Goal: Transaction & Acquisition: Purchase product/service

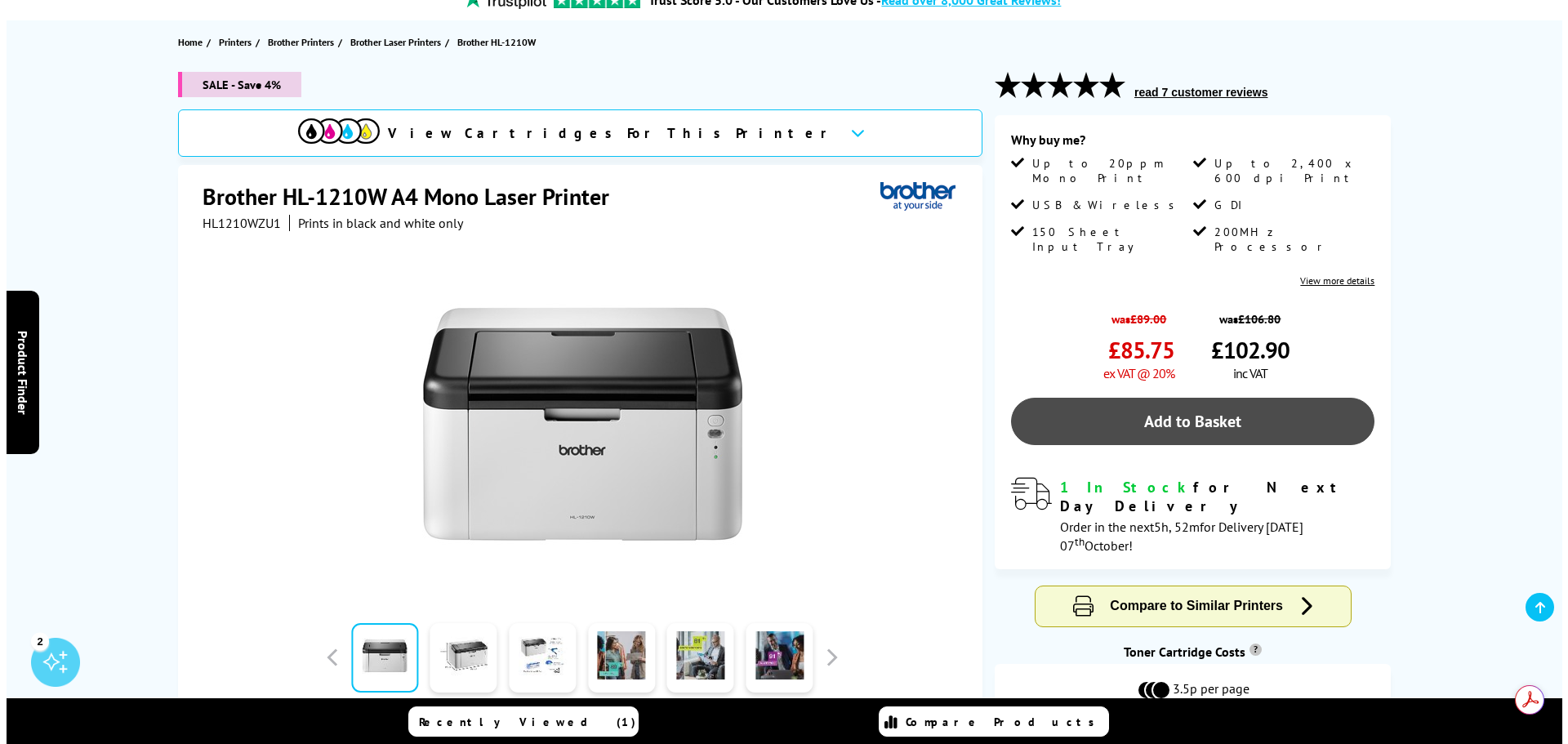
scroll to position [164, 0]
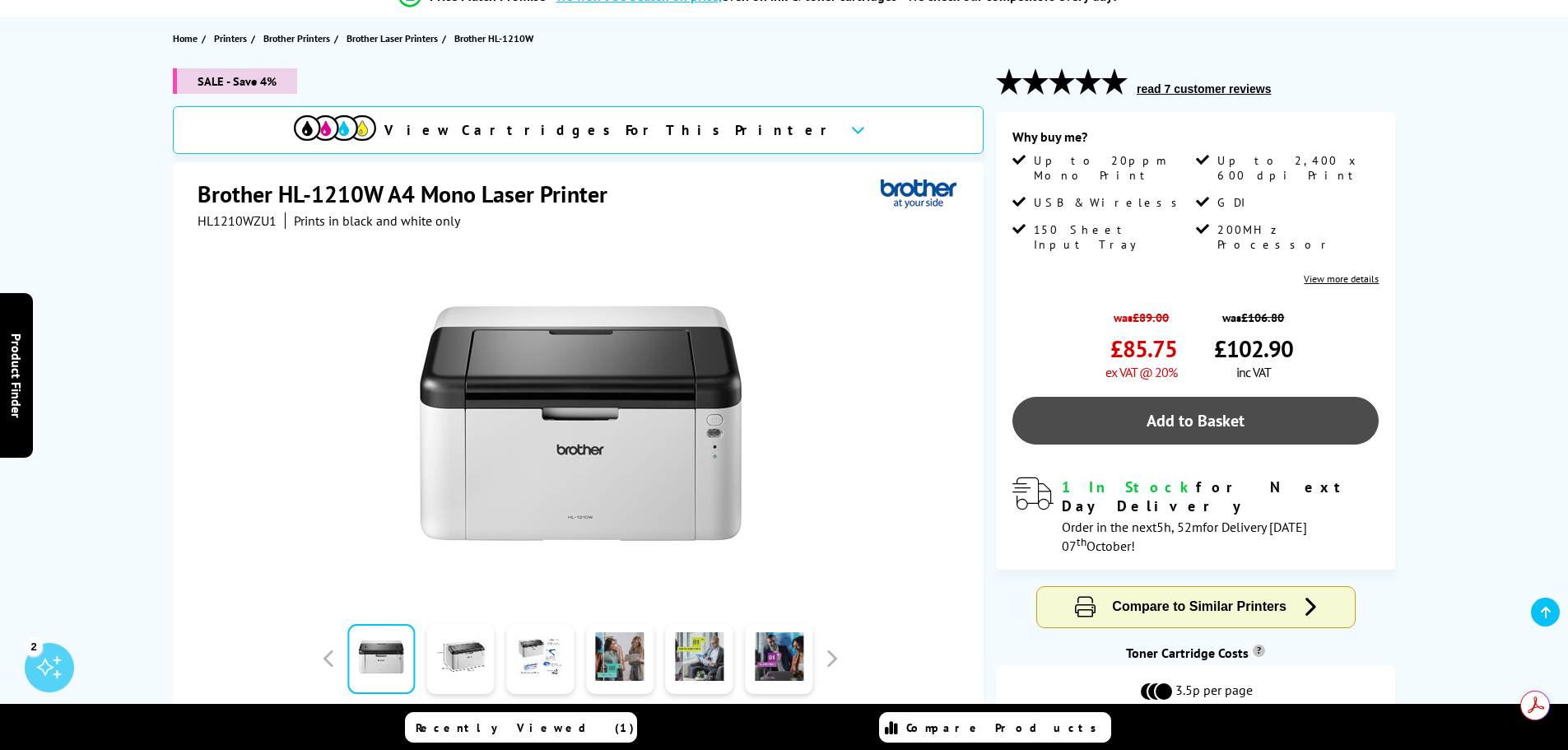
click at [1196, 397] on link "Add to Basket" at bounding box center [1195, 421] width 366 height 48
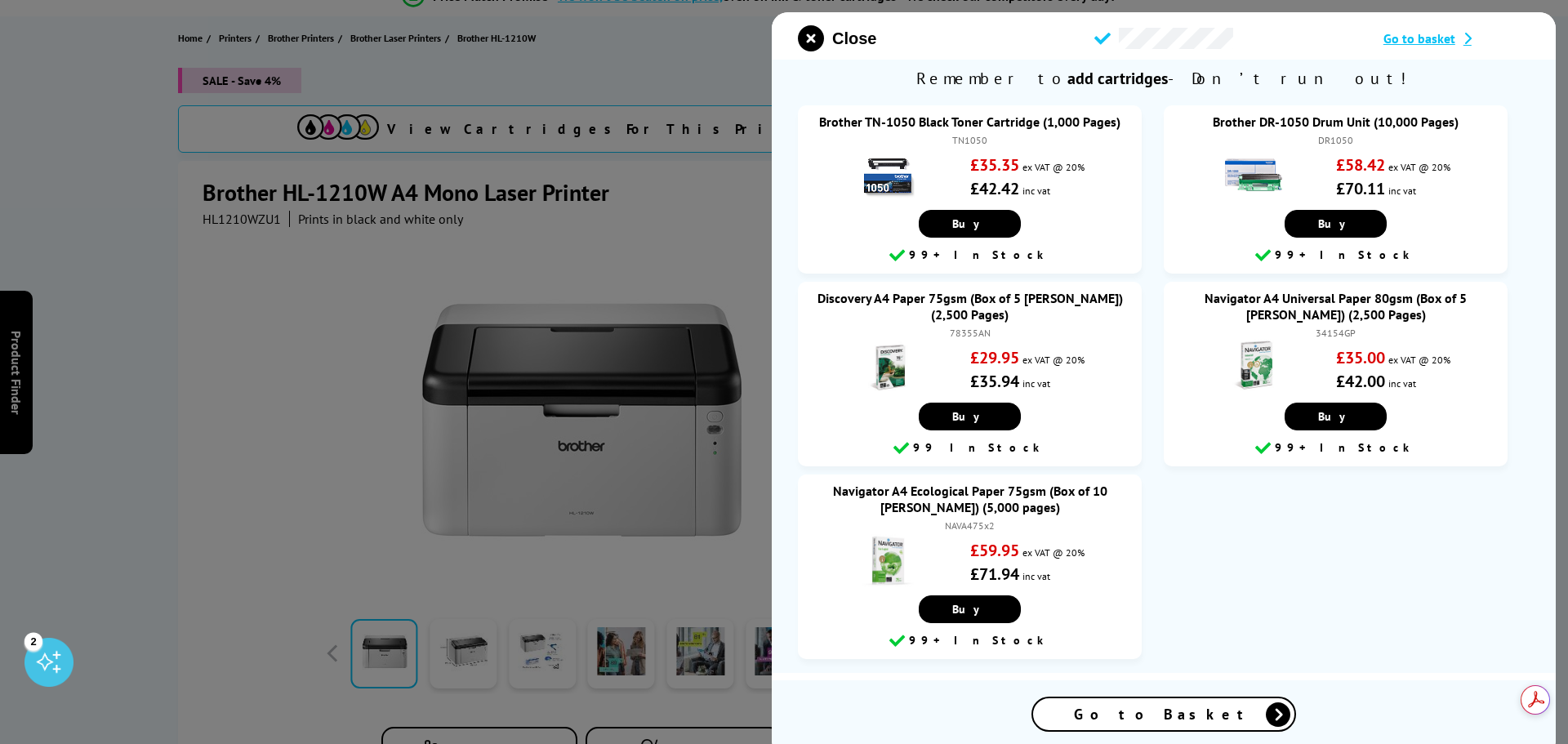
click at [1431, 33] on span "Go to basket" at bounding box center [1419, 38] width 72 height 16
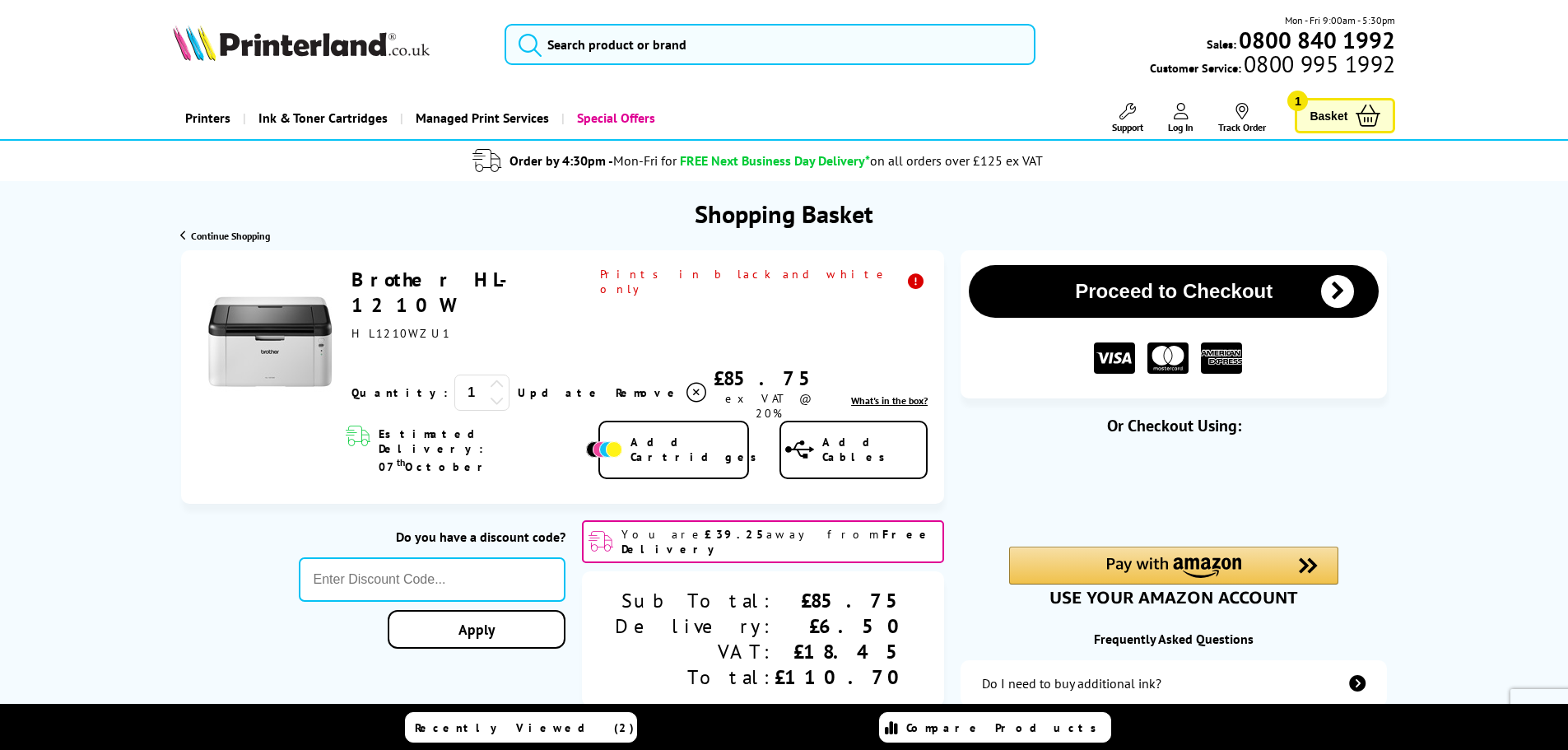
click at [622, 441] on img at bounding box center [604, 449] width 36 height 16
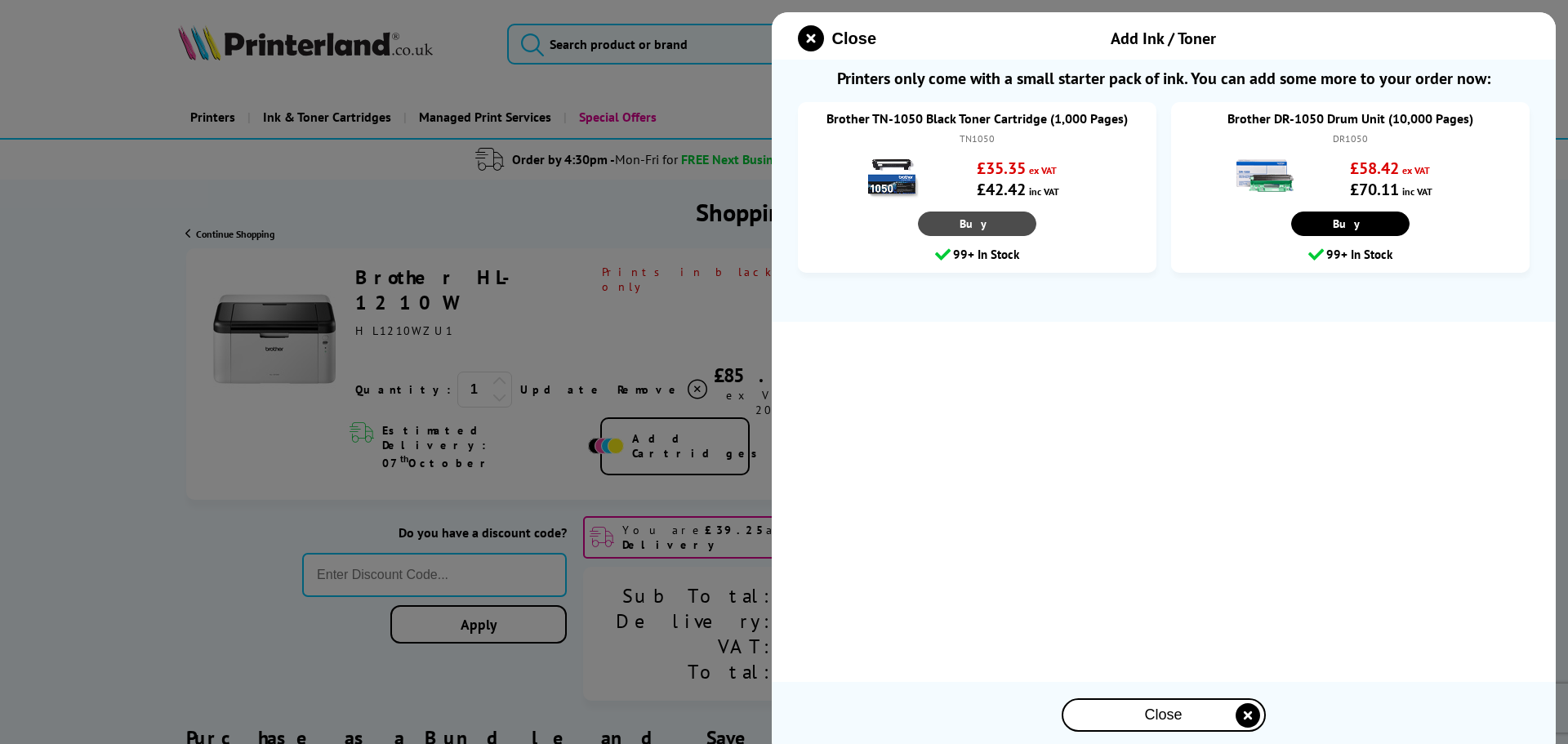
click at [987, 227] on link "Buy" at bounding box center [977, 223] width 119 height 25
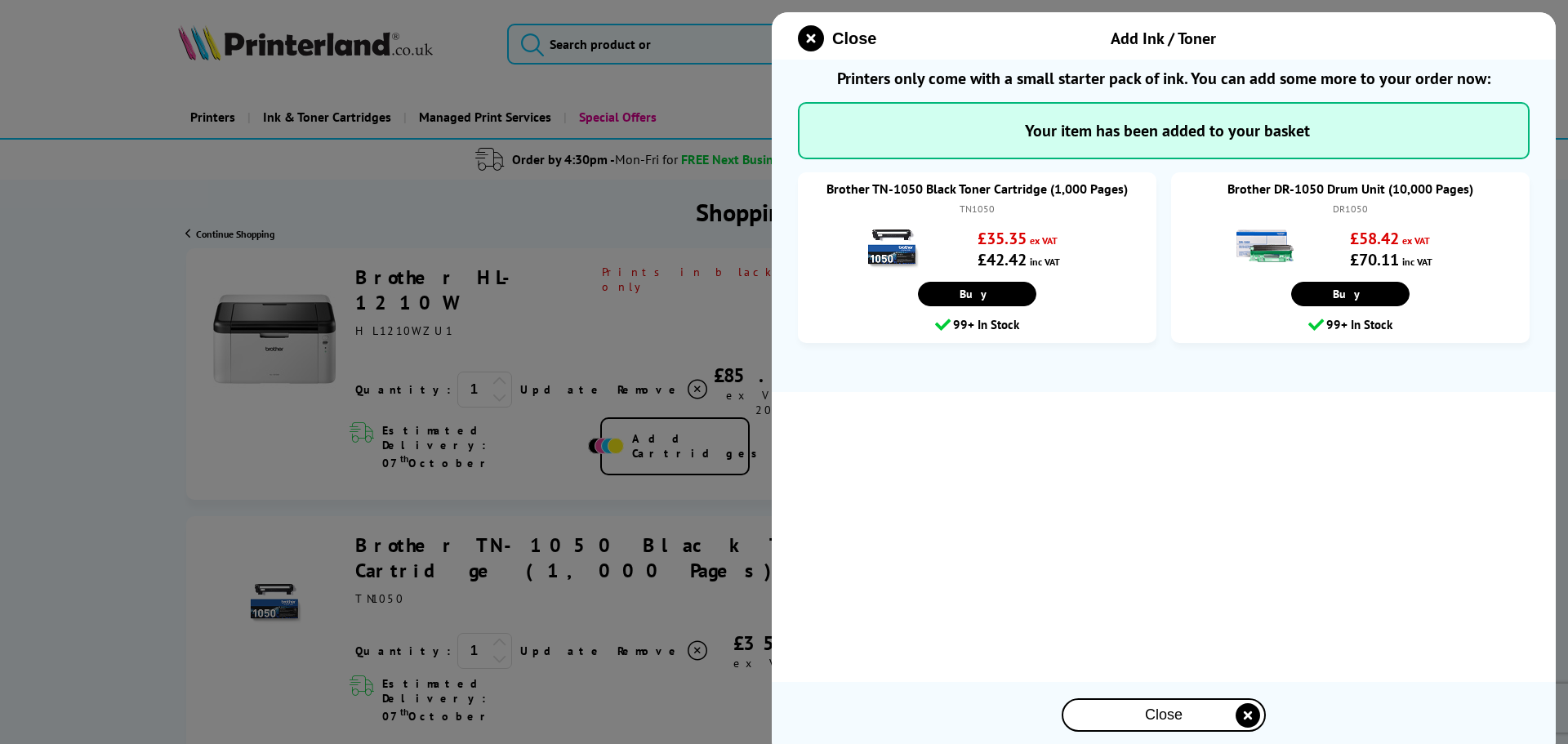
click at [1132, 717] on div "Close" at bounding box center [1163, 715] width 201 height 31
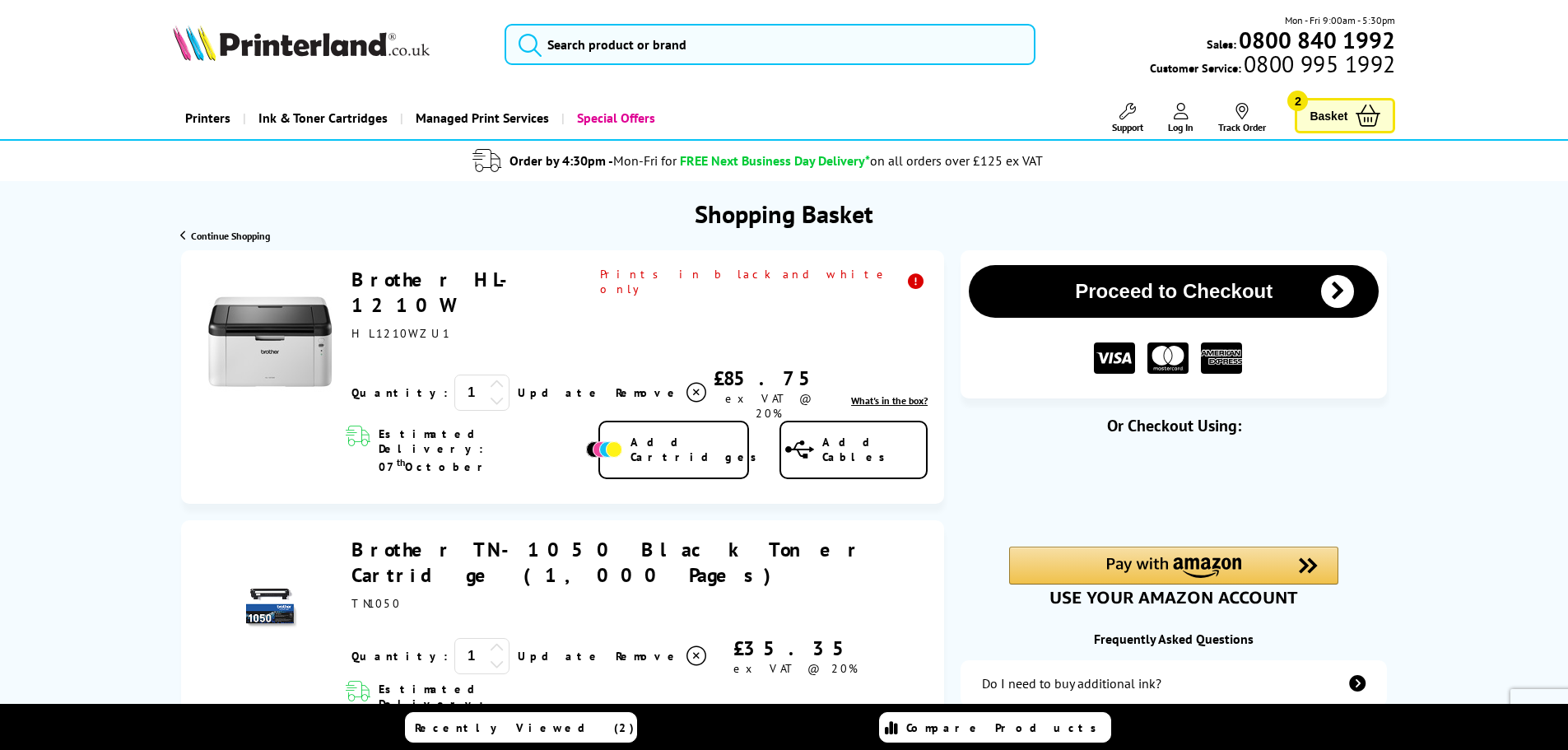
click at [1334, 113] on span "Basket" at bounding box center [1329, 115] width 38 height 22
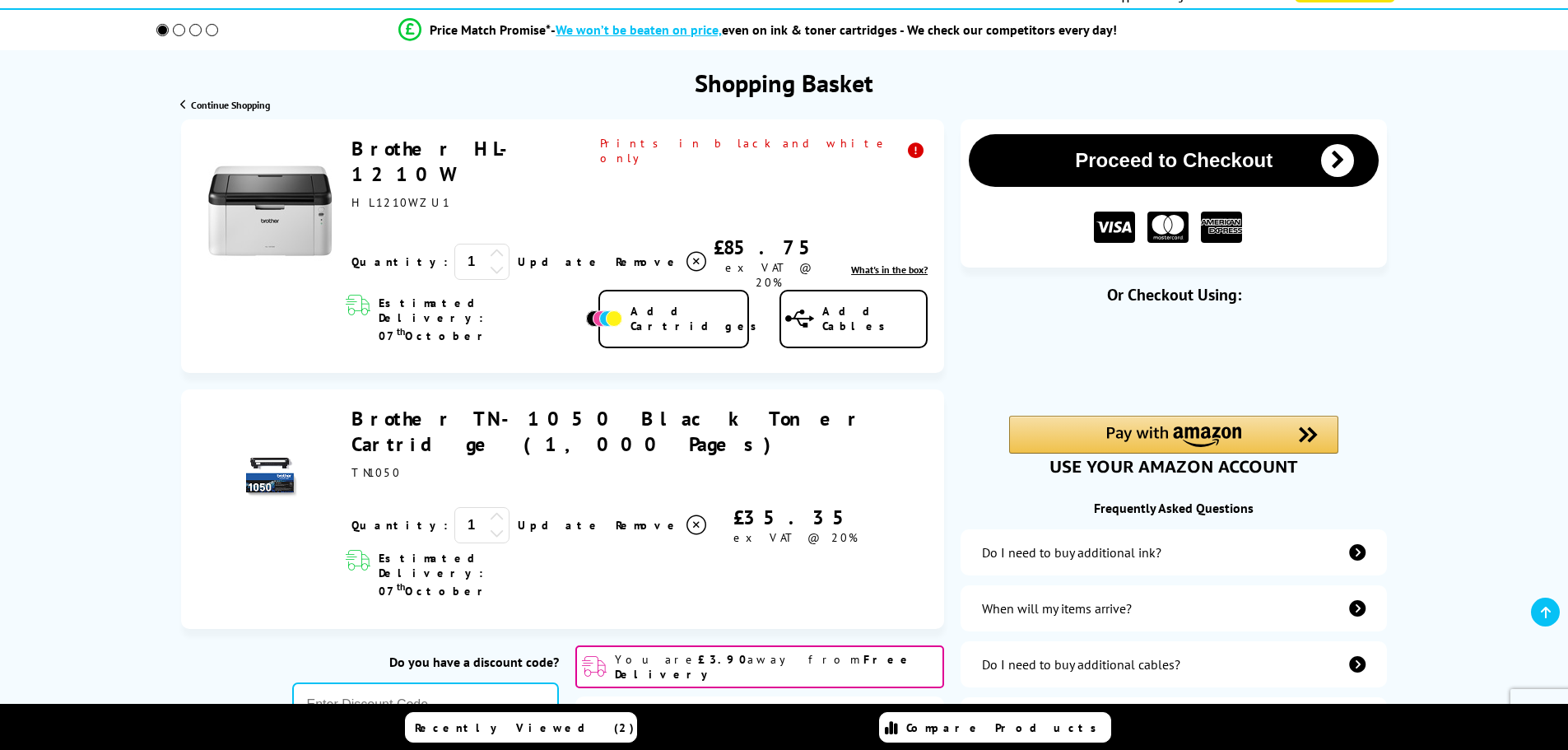
scroll to position [329, 0]
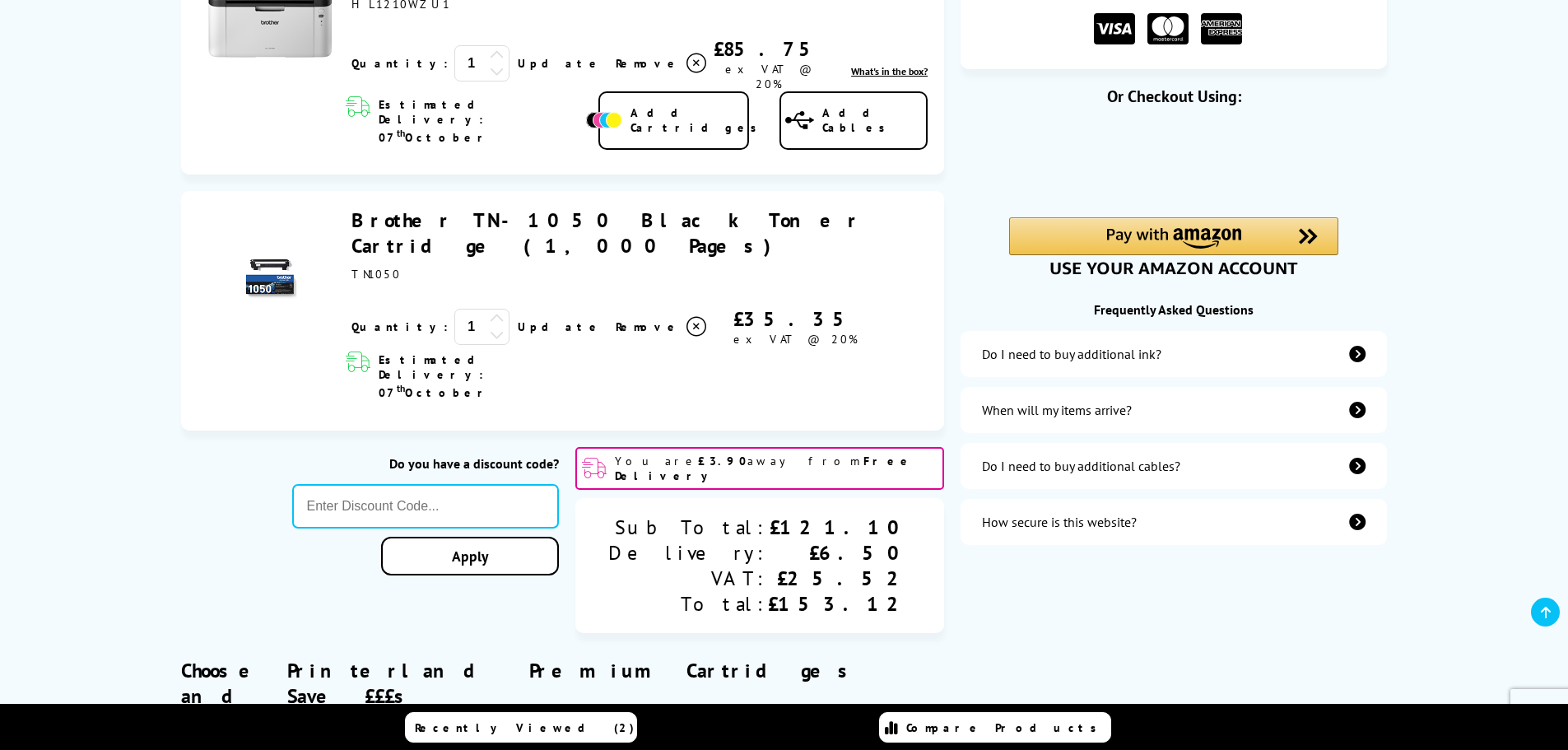
click at [490, 311] on icon at bounding box center [497, 318] width 15 height 15
click at [518, 320] on link "Update" at bounding box center [560, 327] width 85 height 15
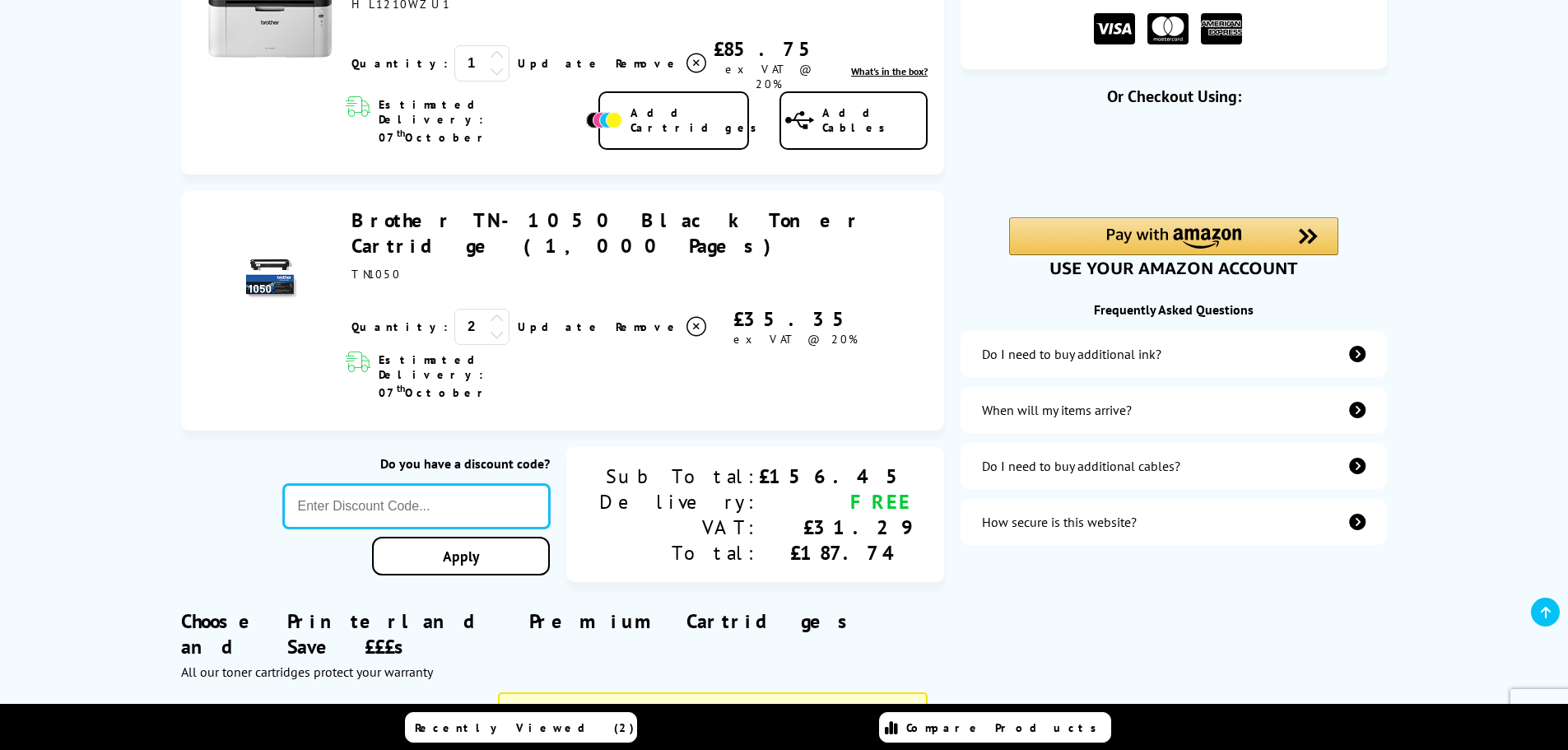
click at [544, 484] on input "text" at bounding box center [416, 506] width 268 height 44
type input "DM10"
click at [552, 454] on div "Proceed to Checkout Shopping Basket ex VAT @ 20% 1 Update ex VAT @ 20%" at bounding box center [784, 453] width 1568 height 1064
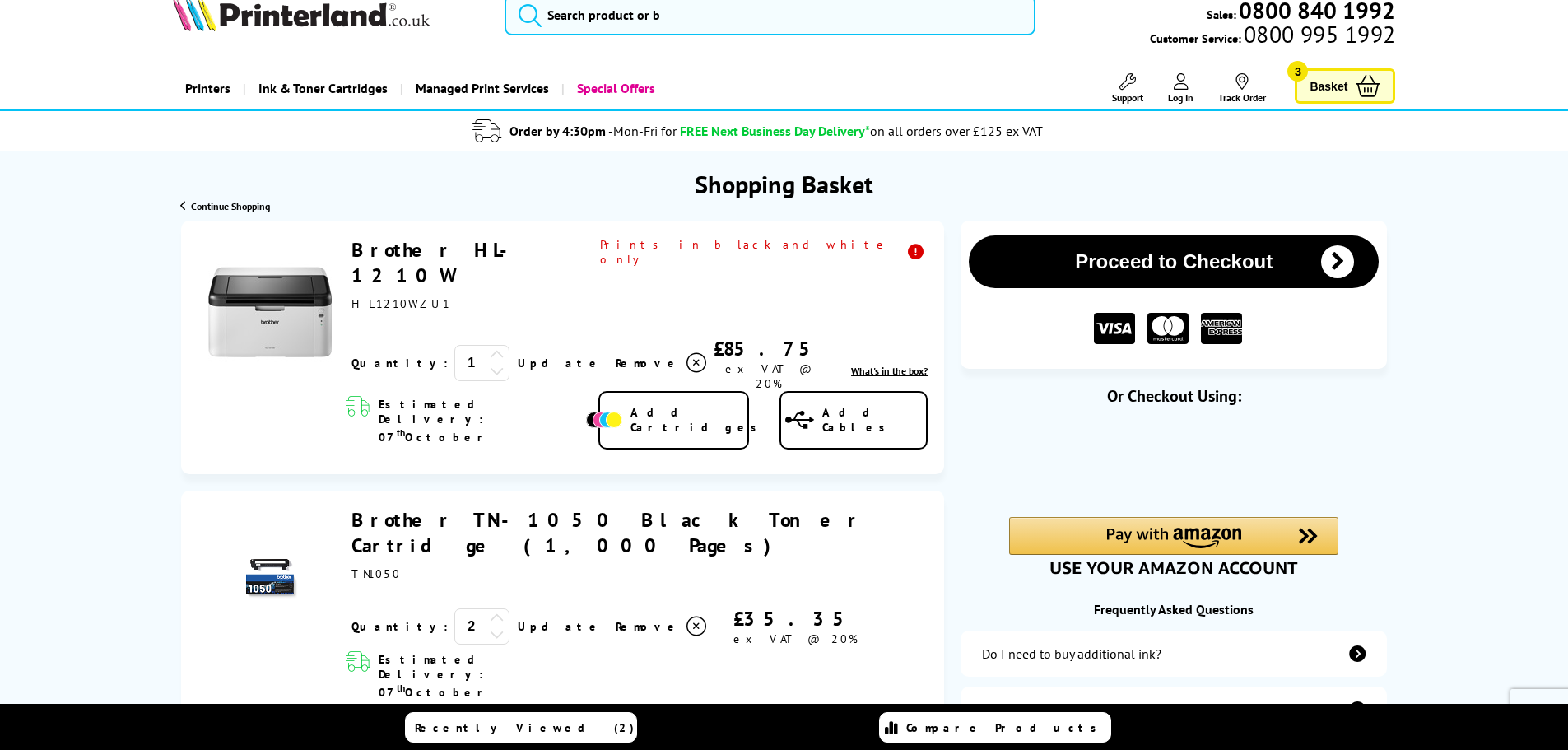
scroll to position [0, 0]
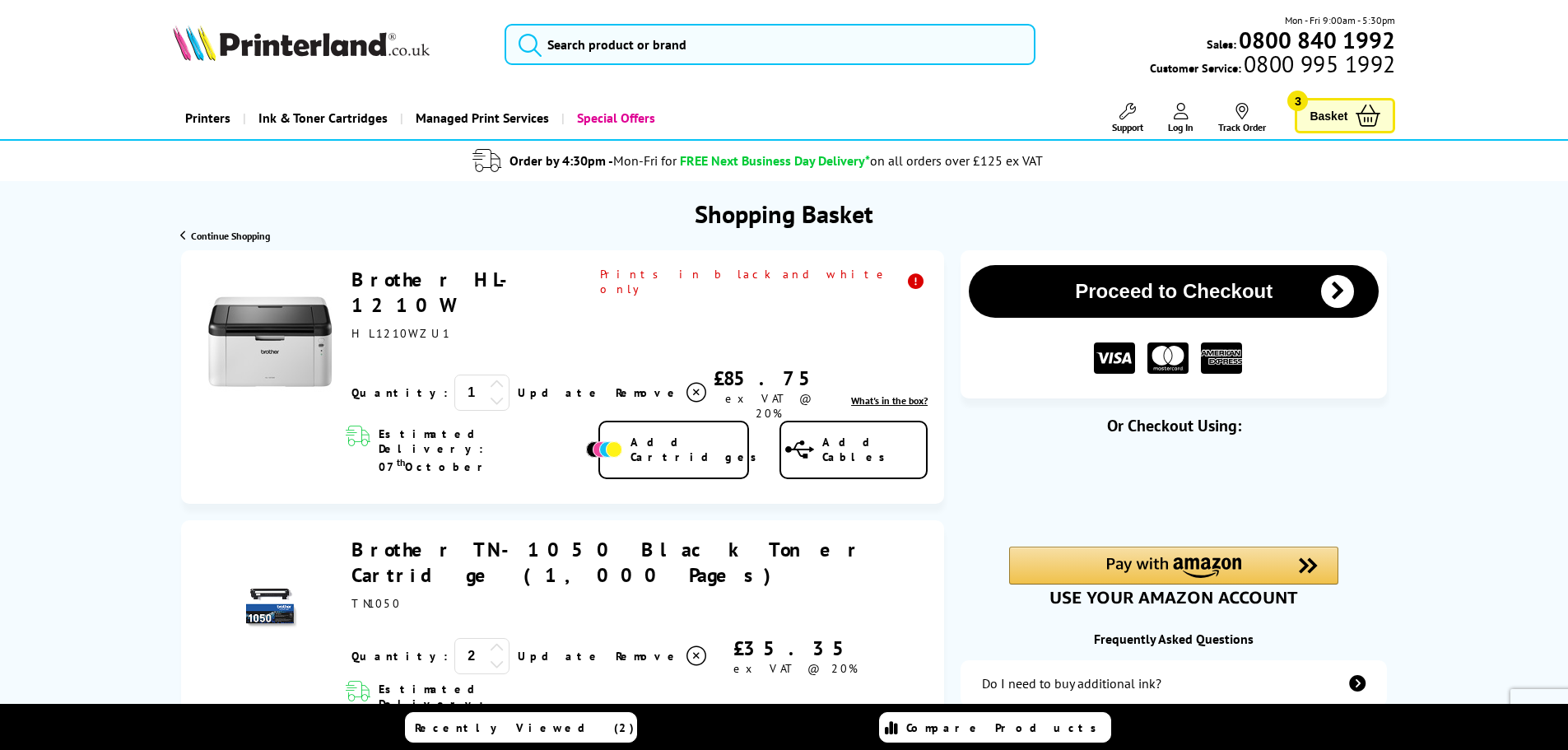
click at [1181, 120] on link "Log In" at bounding box center [1181, 118] width 26 height 31
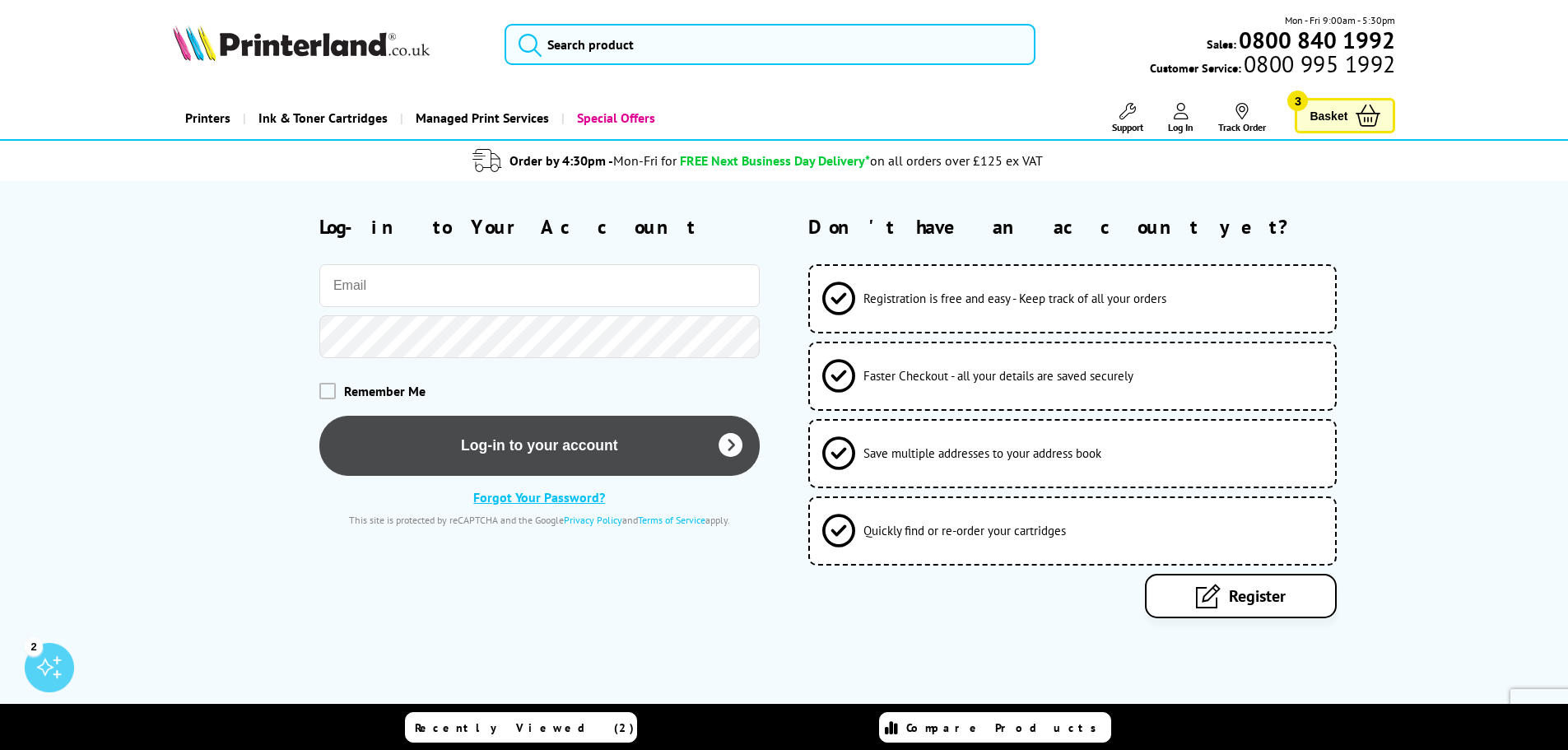
type input "stefan@astonandfincher.co.uk"
click at [468, 443] on button "Log-in to your account" at bounding box center [539, 446] width 440 height 60
